Goal: Information Seeking & Learning: Learn about a topic

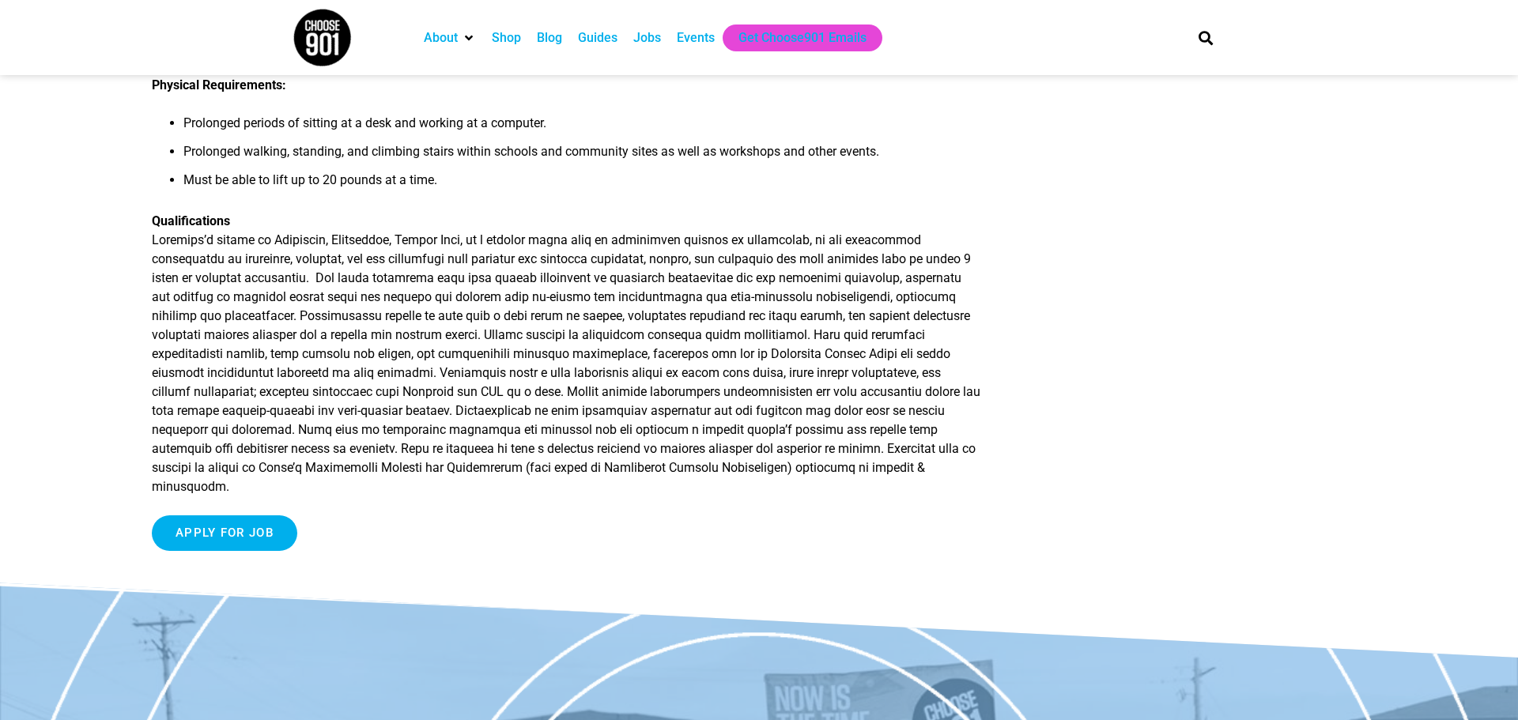
scroll to position [1464, 0]
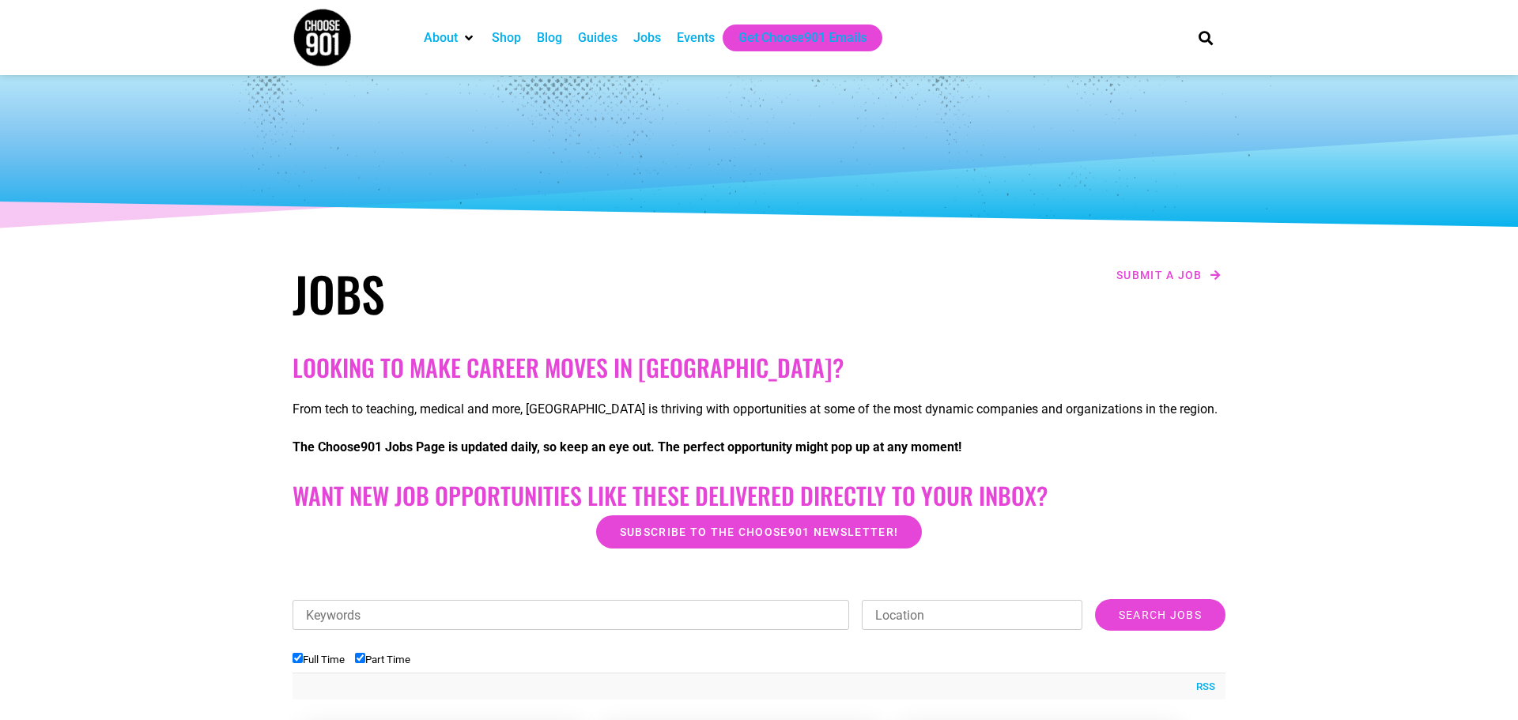
scroll to position [654, 0]
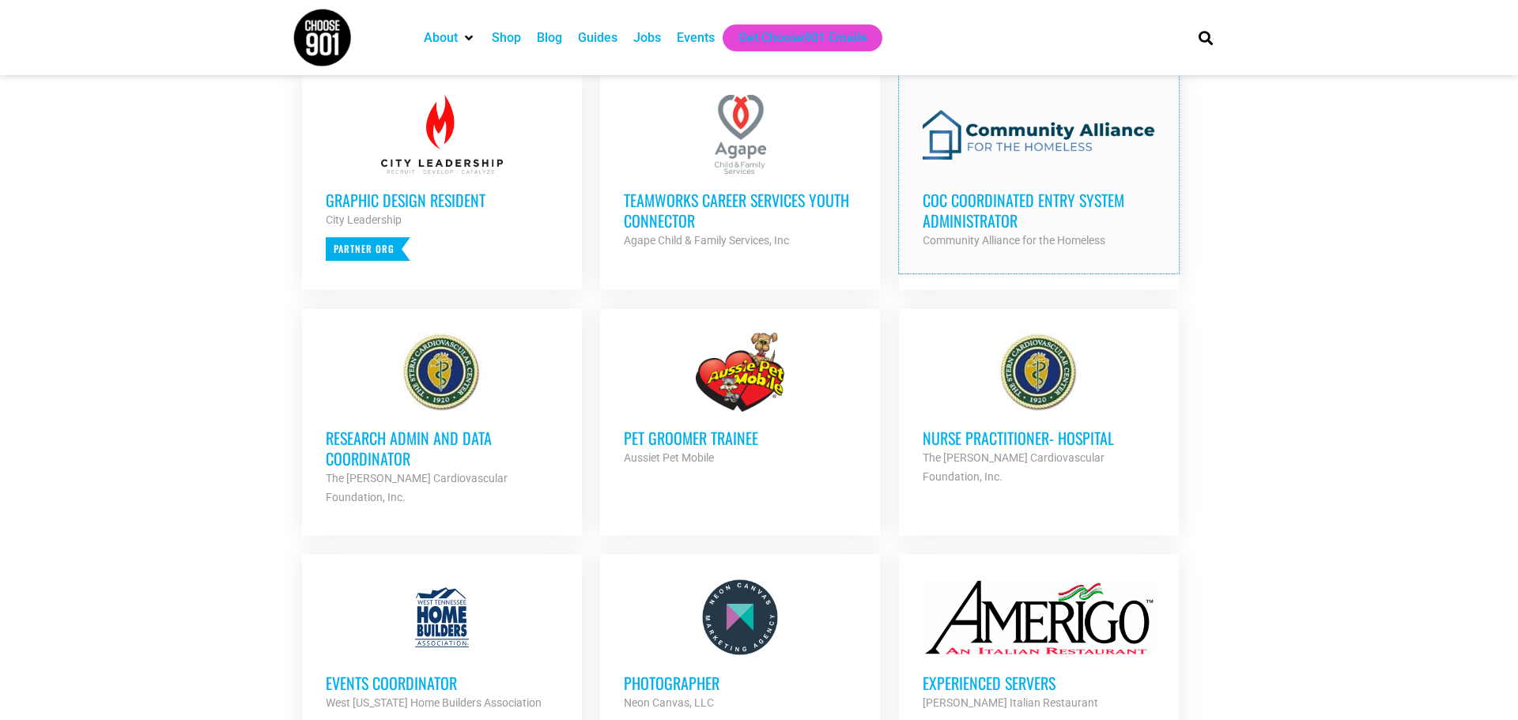
click at [993, 213] on h3 "CoC Coordinated Entry System Administrator" at bounding box center [1038, 210] width 232 height 41
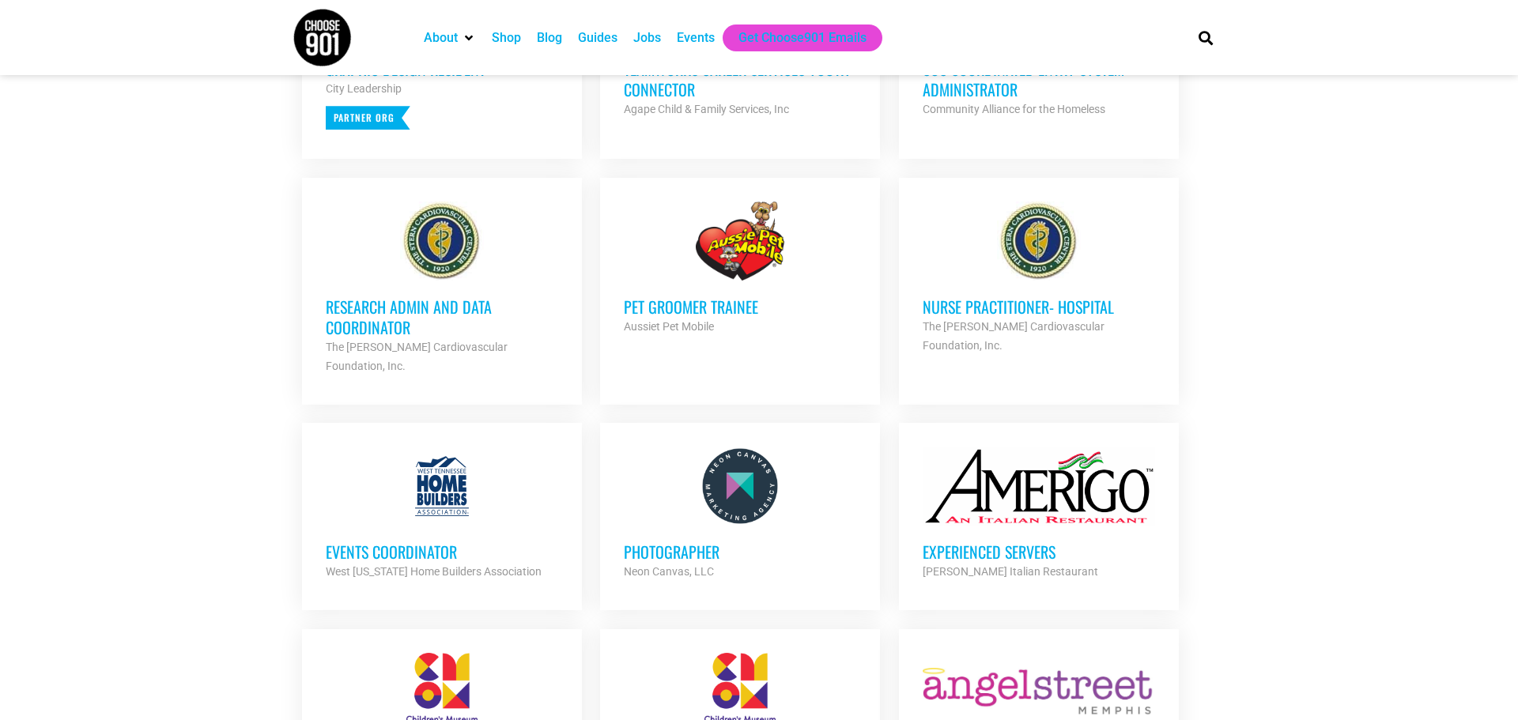
scroll to position [800, 0]
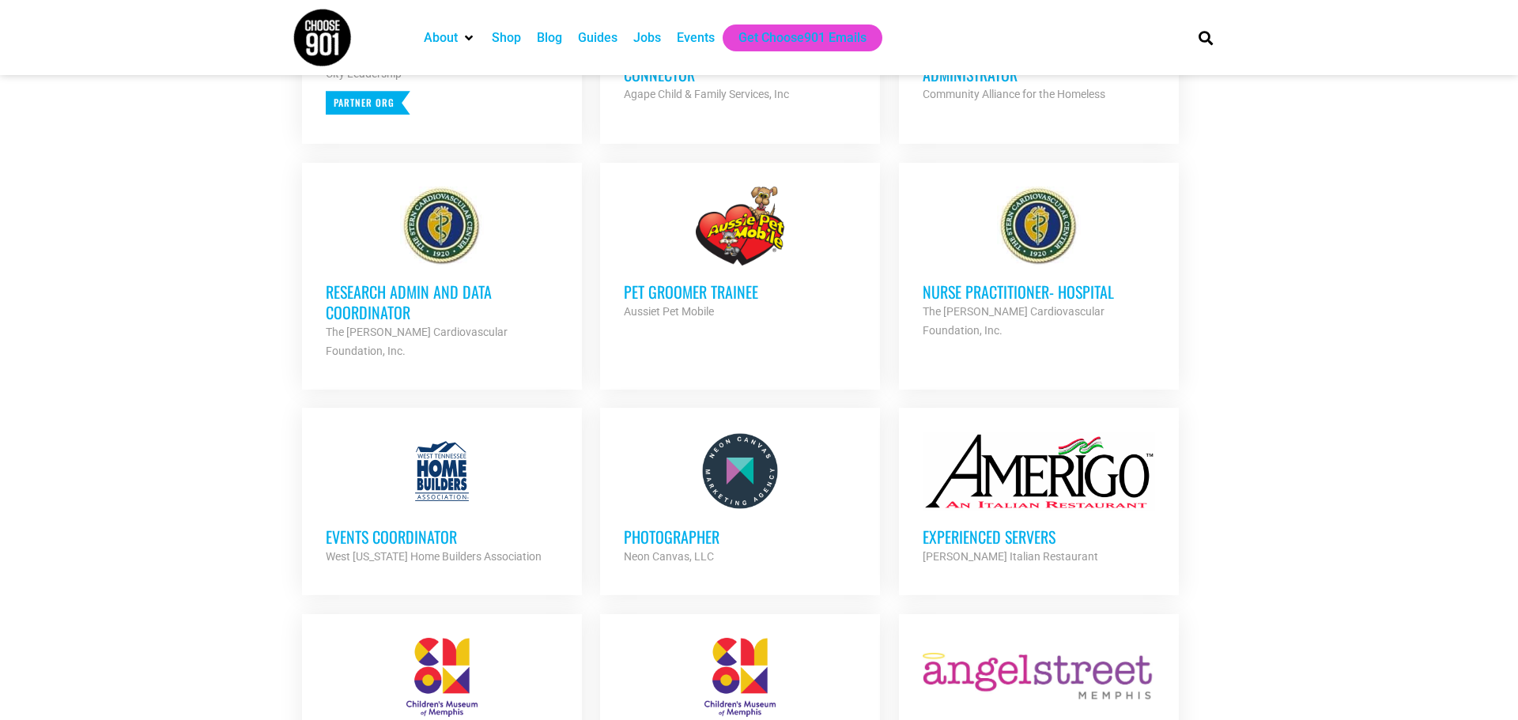
click at [375, 302] on h3 "Research Admin and Data Coordinator" at bounding box center [442, 301] width 232 height 41
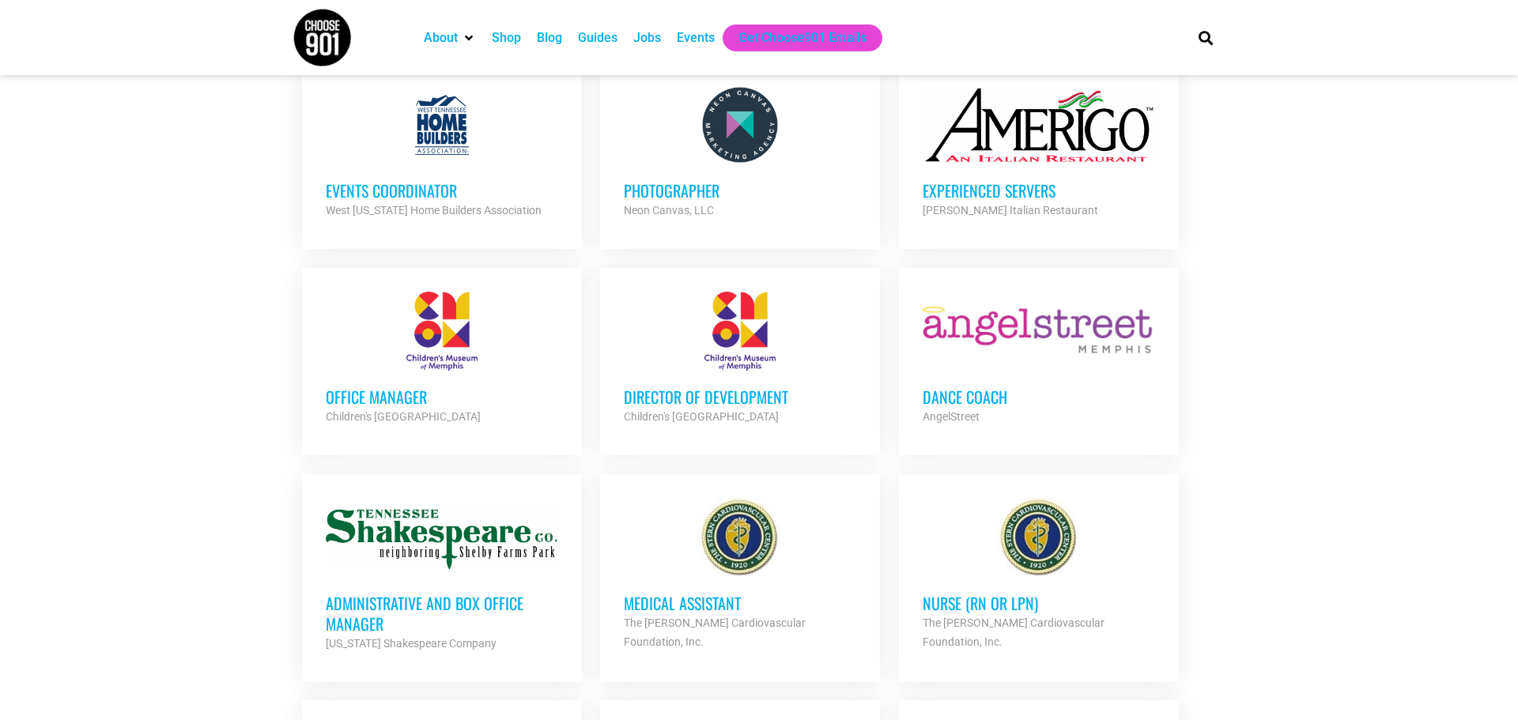
scroll to position [1152, 0]
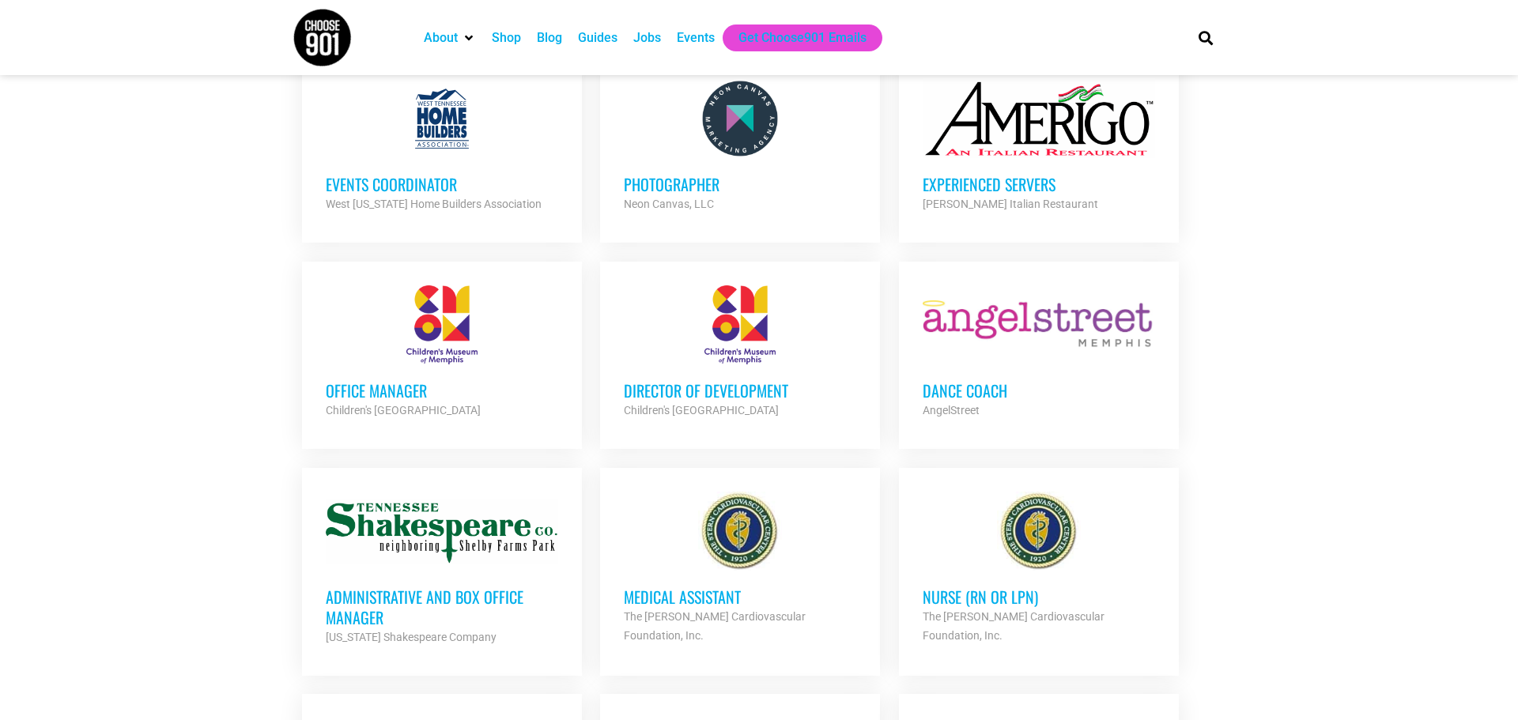
click at [382, 380] on h3 "Office Manager" at bounding box center [442, 390] width 232 height 21
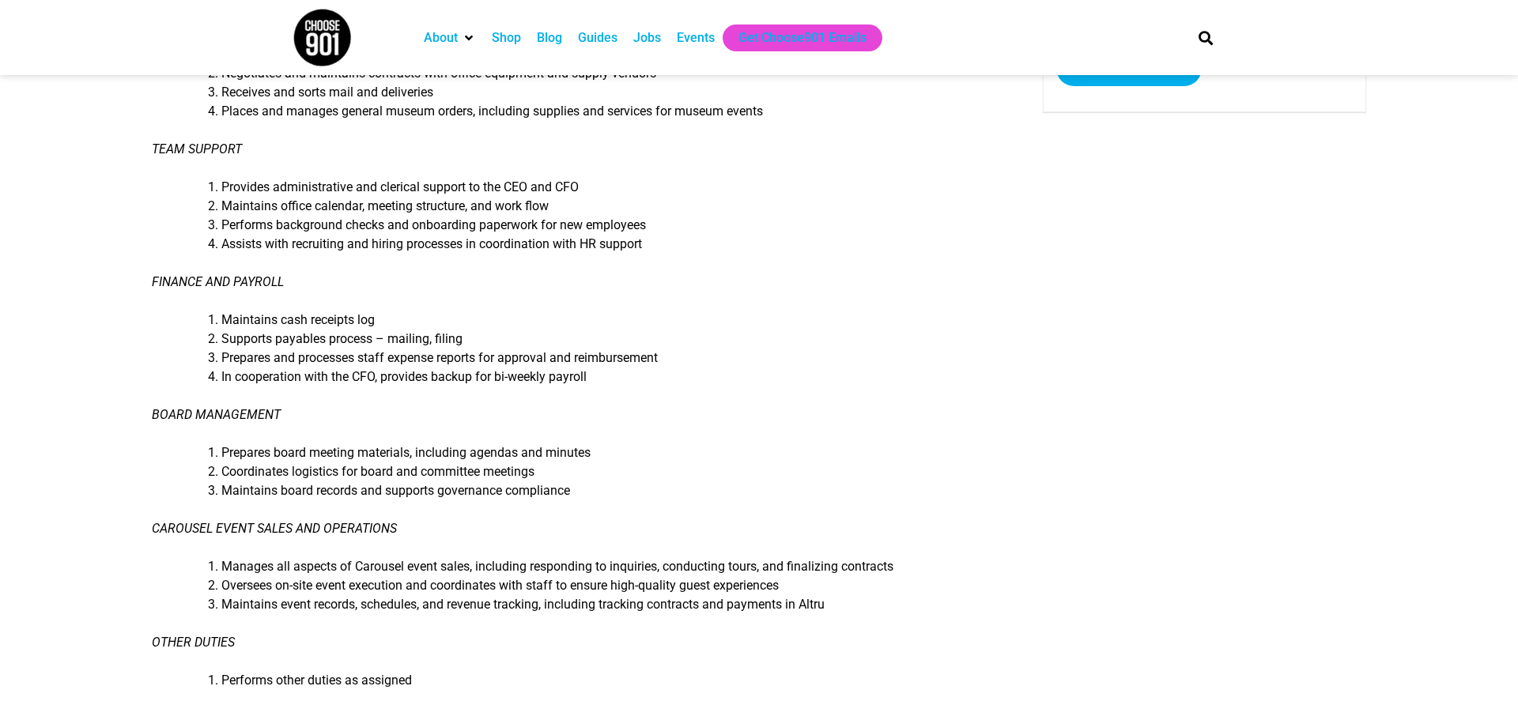
scroll to position [332, 0]
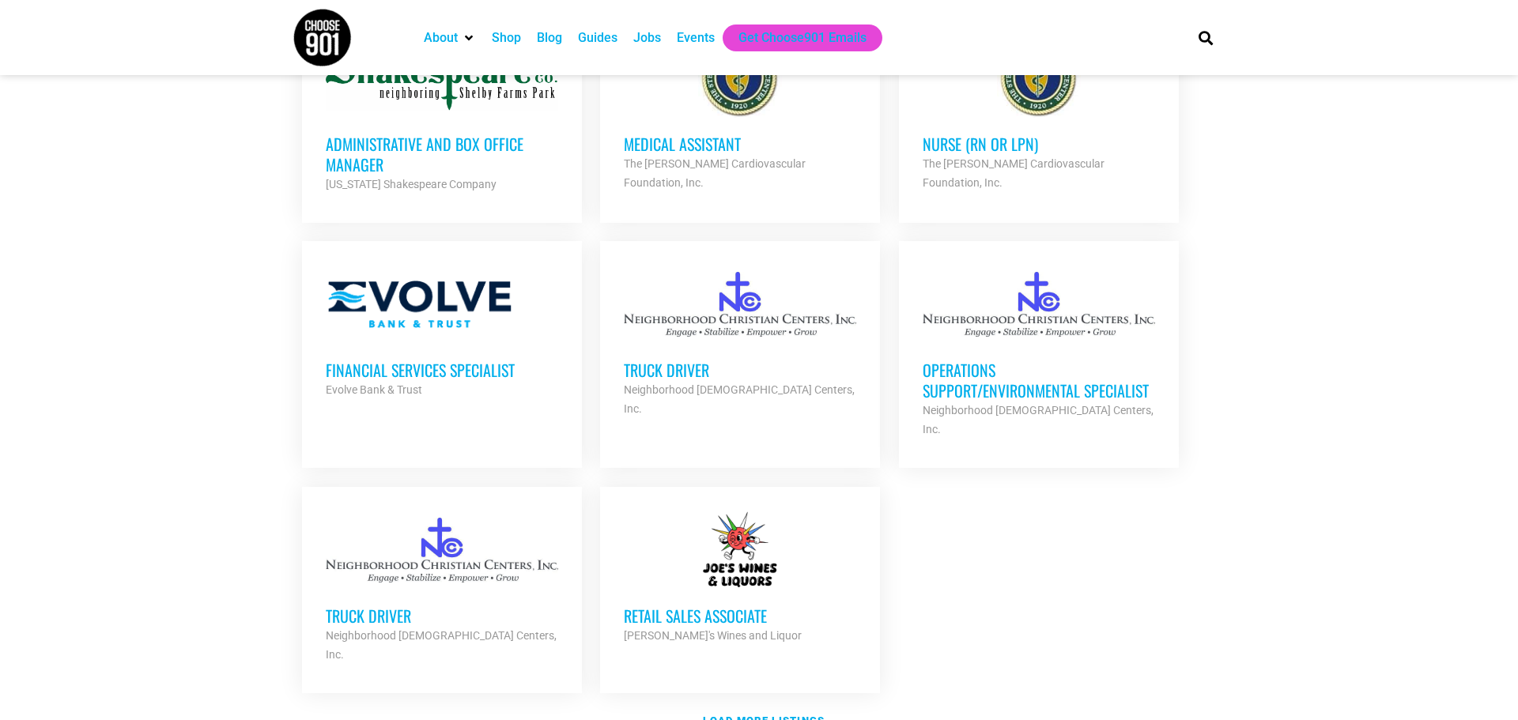
scroll to position [1612, 0]
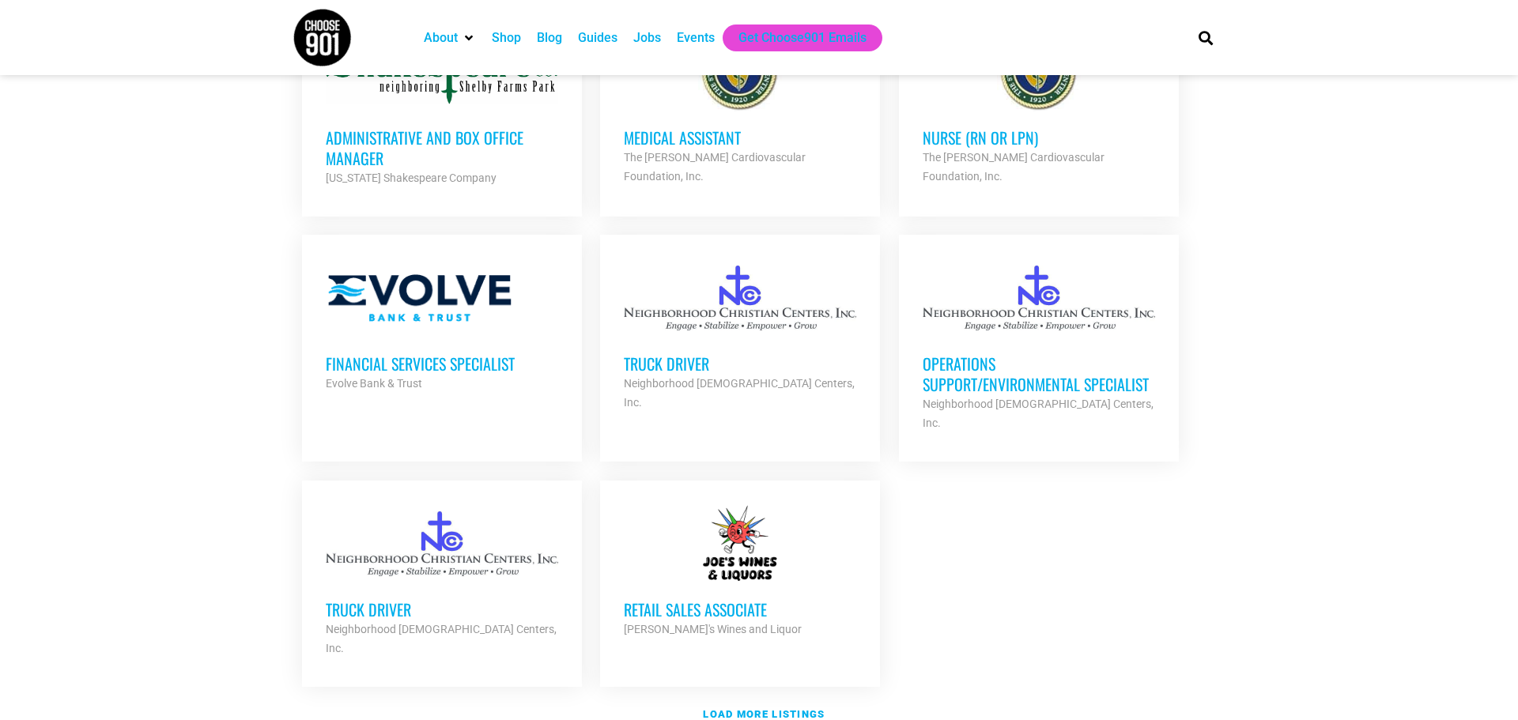
click at [658, 353] on h3 "Truck Driver" at bounding box center [740, 363] width 232 height 21
